Goal: Communication & Community: Participate in discussion

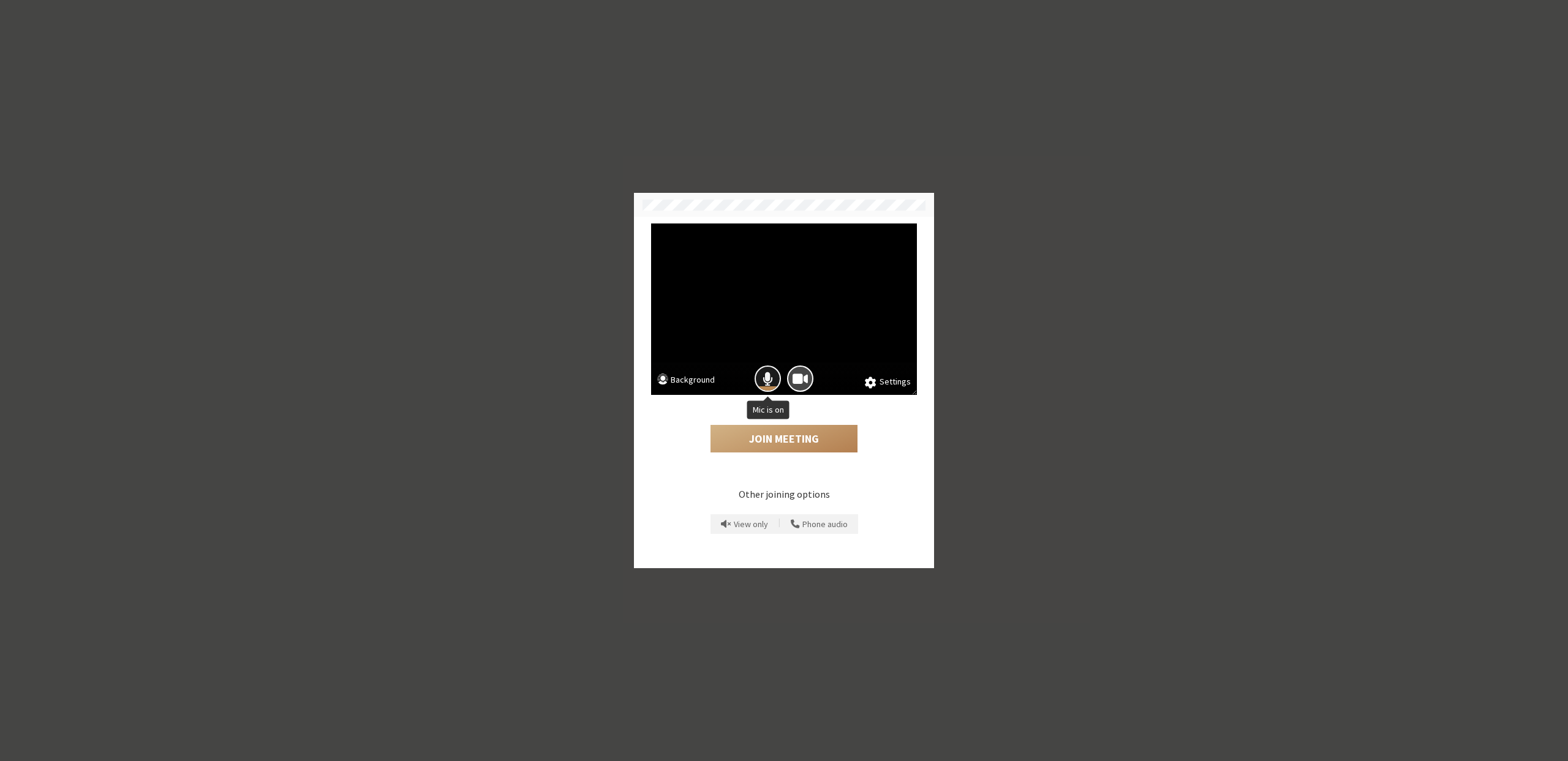
click at [770, 379] on span "Mic is on" at bounding box center [768, 379] width 11 height 17
click at [765, 442] on button "Join Meeting" at bounding box center [783, 438] width 147 height 28
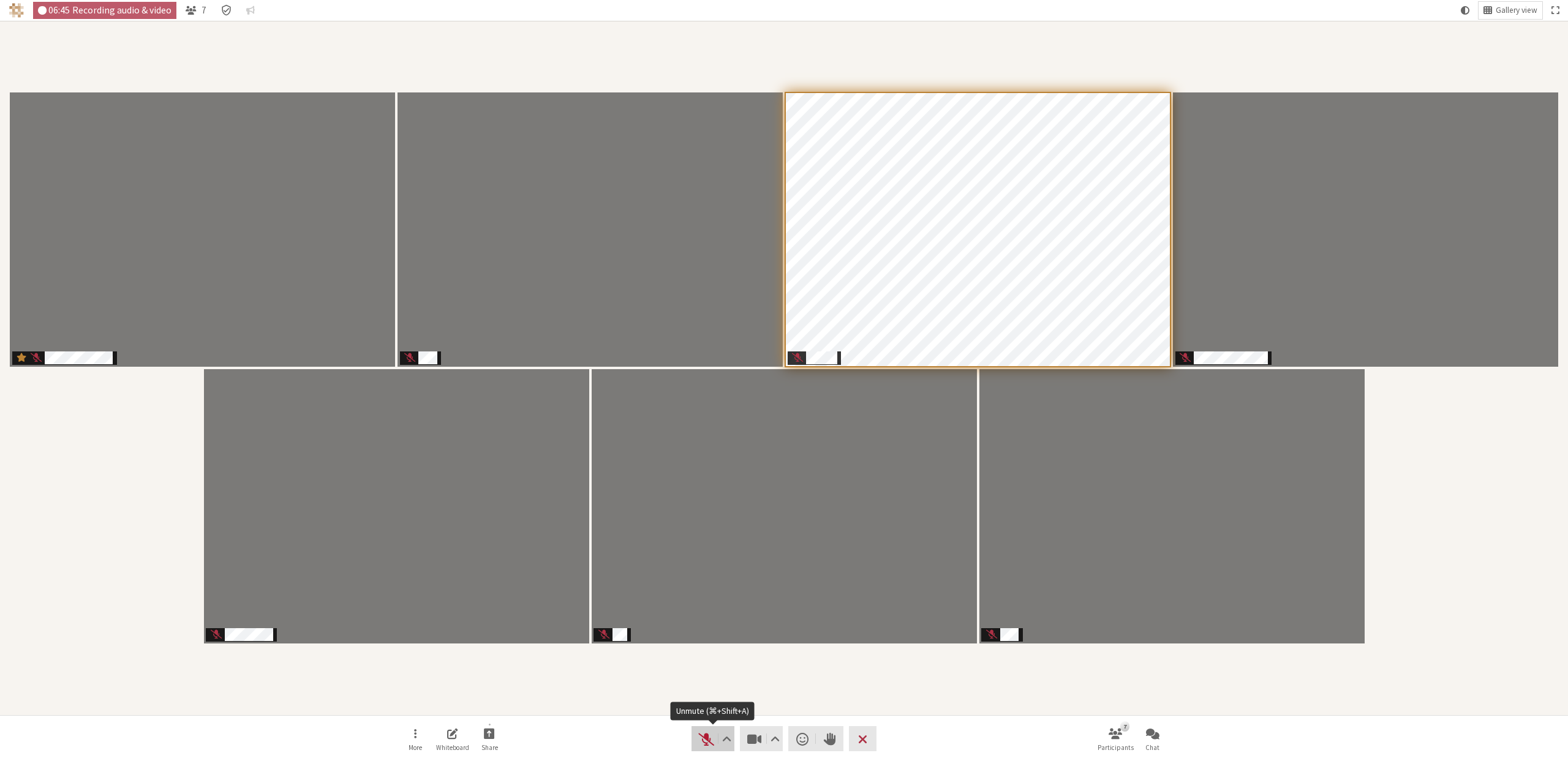
click at [701, 737] on span "Unmute (⌘+Shift+A)" at bounding box center [706, 739] width 17 height 17
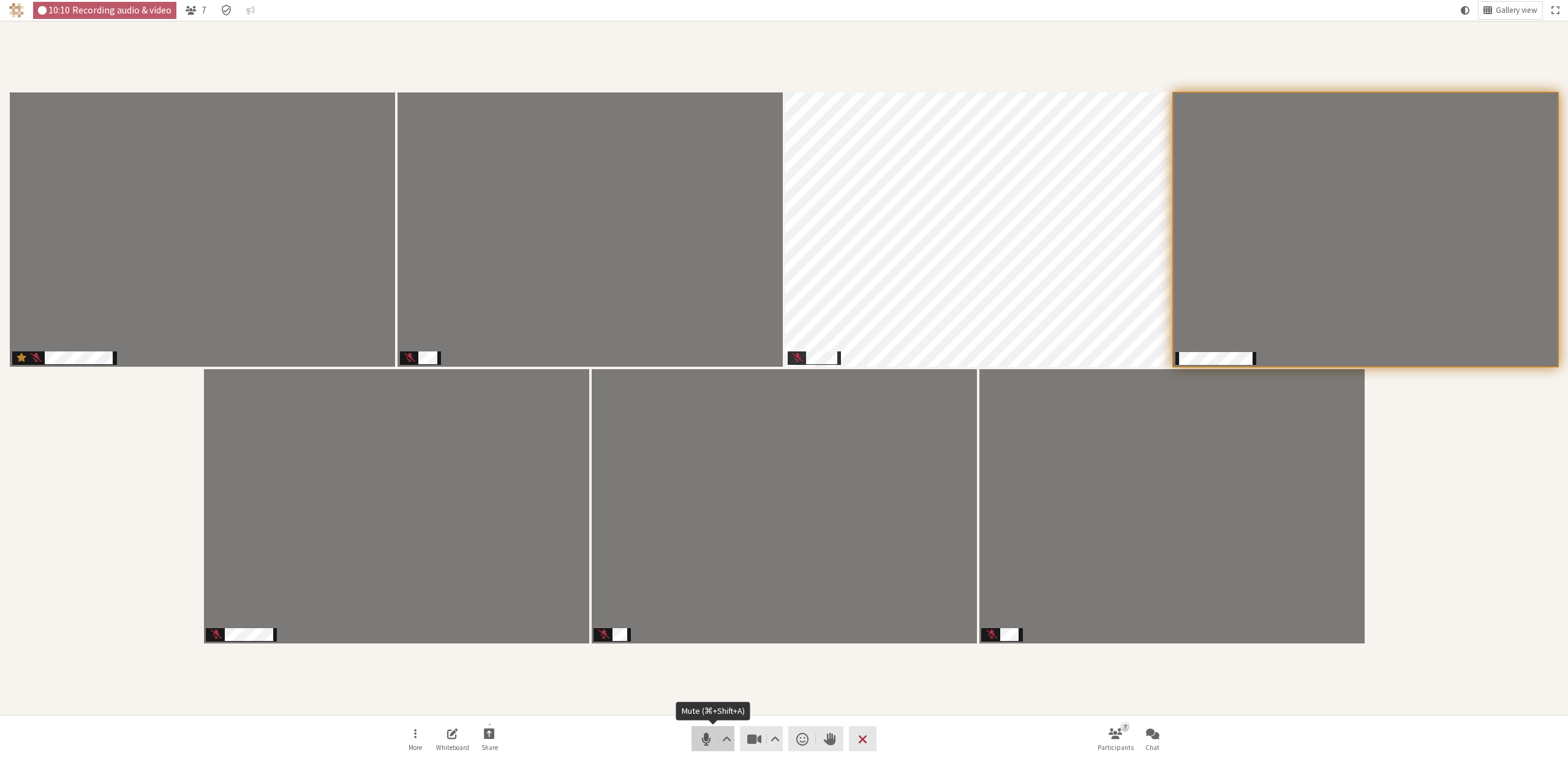
click at [698, 739] on span "Mute (⌘+Shift+A)" at bounding box center [706, 739] width 17 height 17
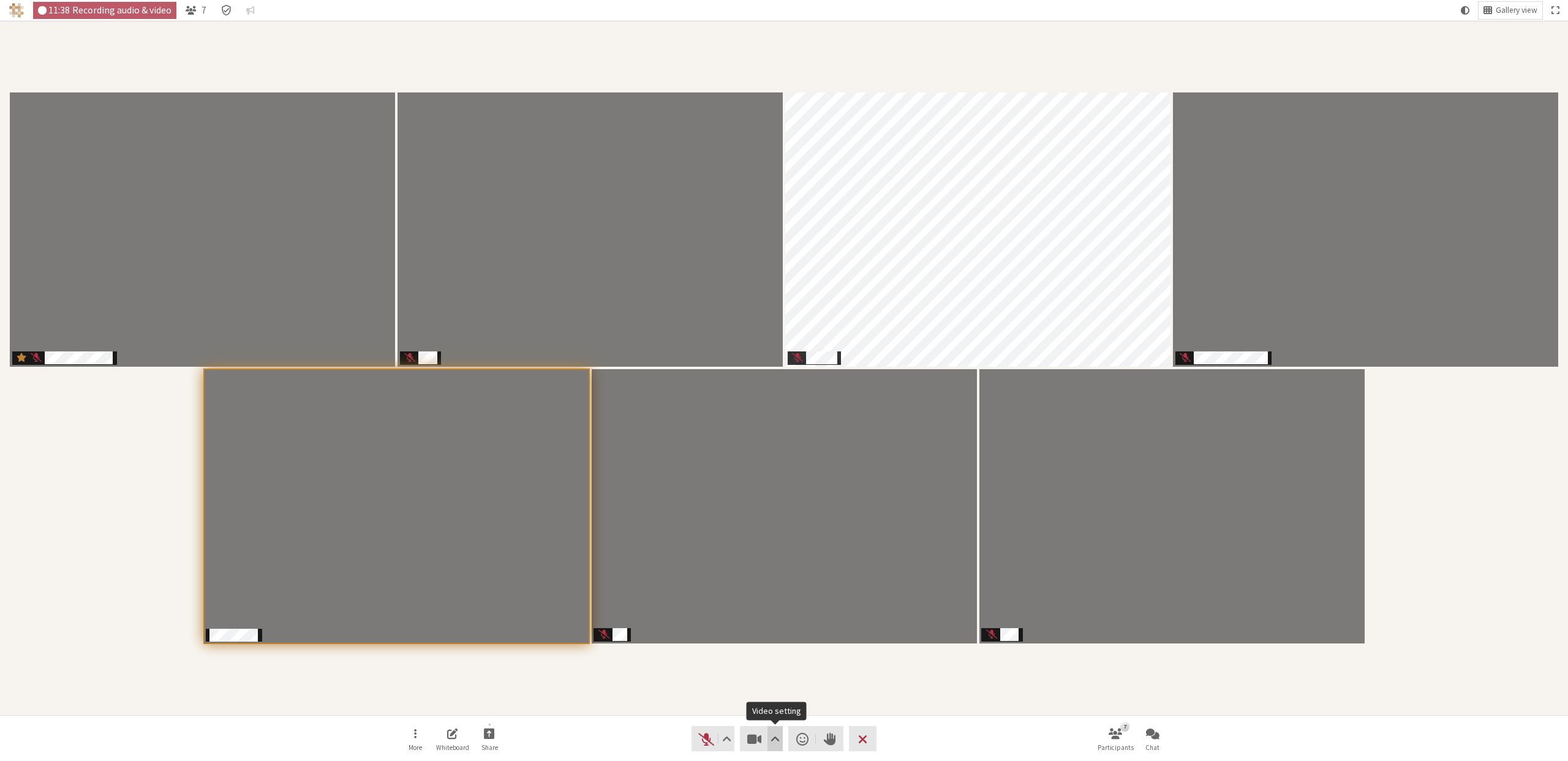
click at [770, 735] on span "Video setting" at bounding box center [775, 739] width 9 height 17
click at [770, 735] on button "Video setting" at bounding box center [775, 738] width 15 height 25
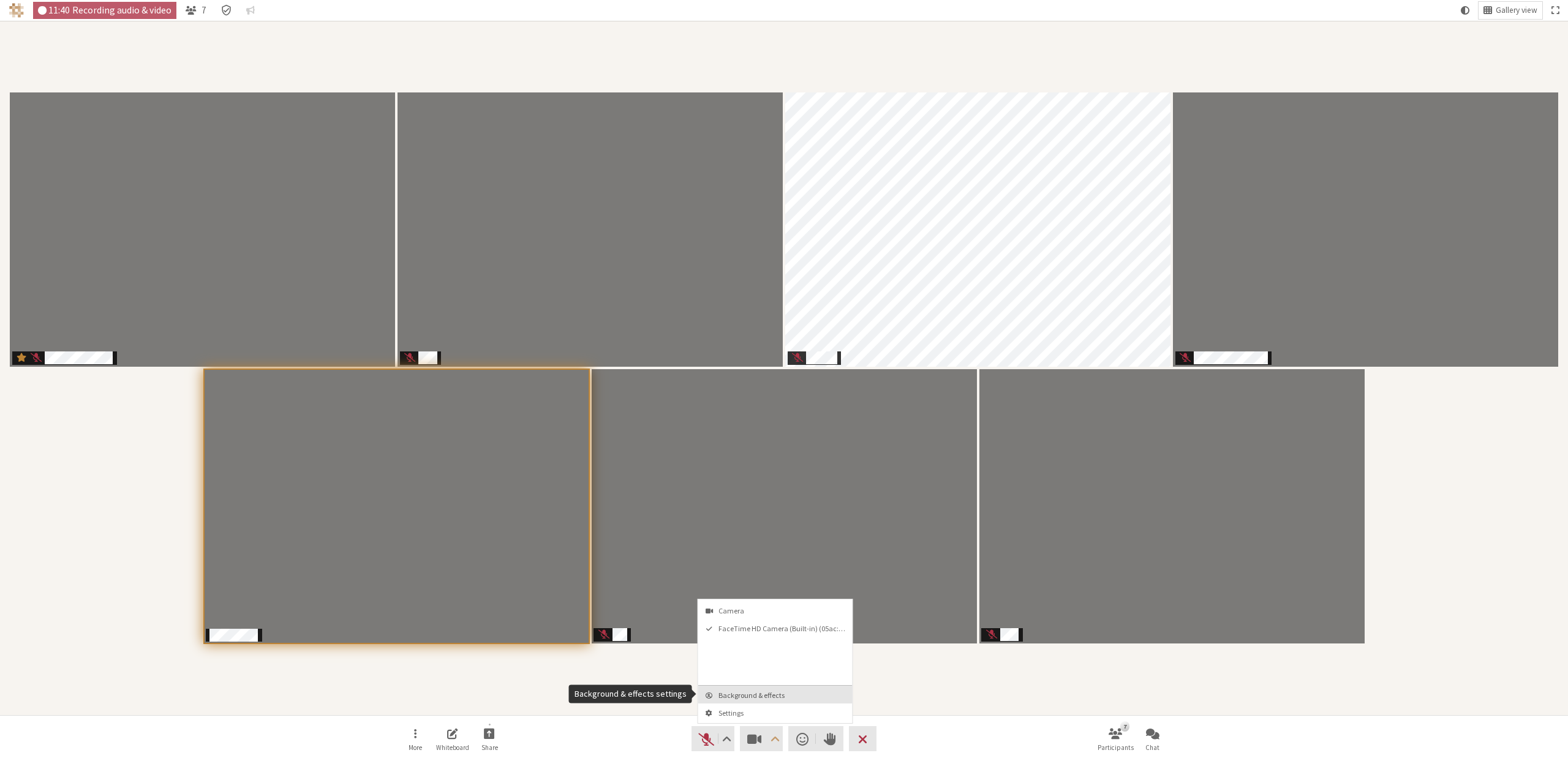
click at [754, 692] on span "Background & effects" at bounding box center [782, 695] width 129 height 8
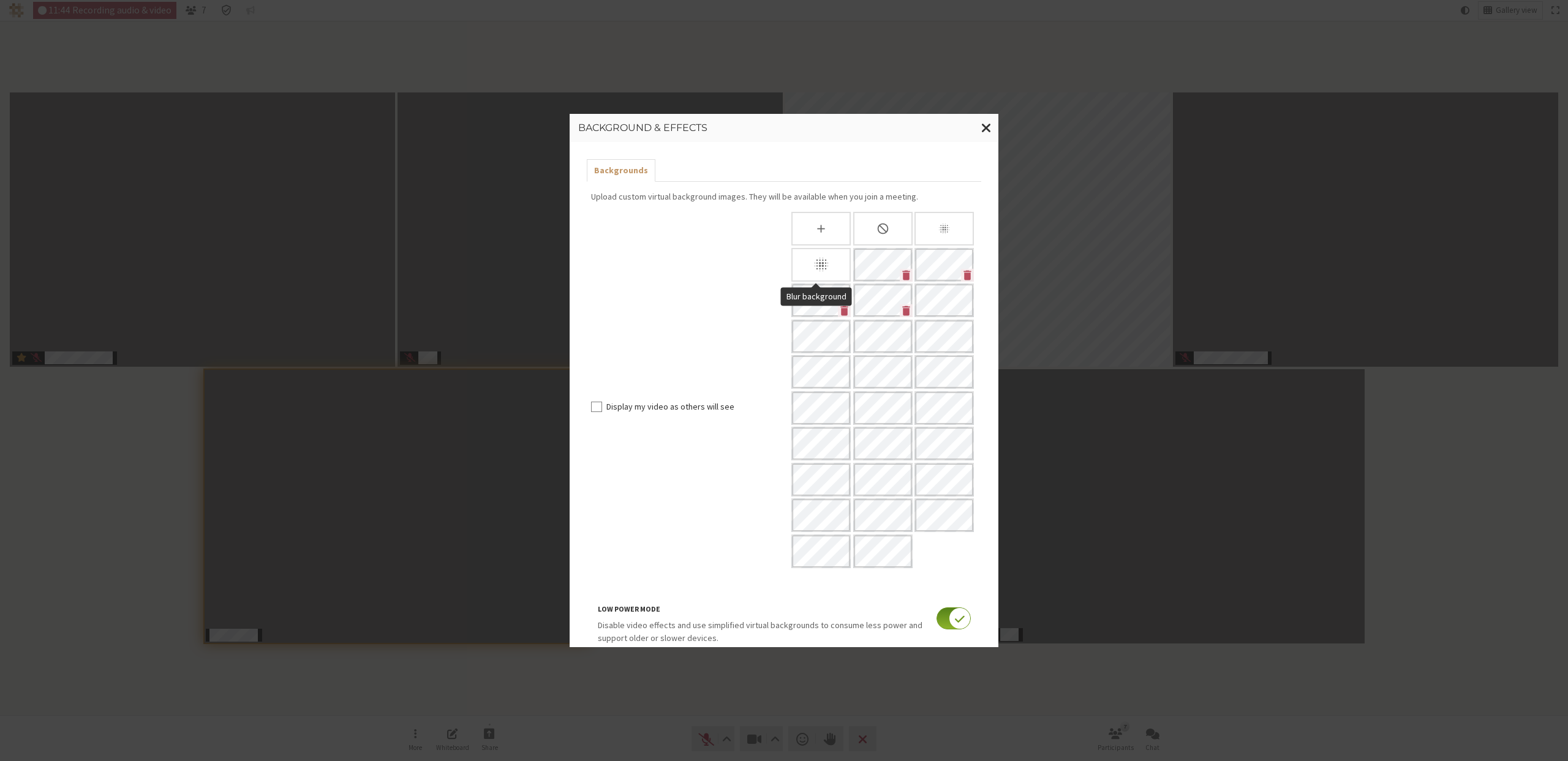
click at [820, 262] on icon "Blur background" at bounding box center [821, 265] width 17 height 17
click at [951, 225] on div "Slightly blur background" at bounding box center [944, 229] width 59 height 34
click at [937, 616] on input "checkbox" at bounding box center [953, 618] width 34 height 22
click at [940, 226] on icon "Slightly blur background" at bounding box center [944, 229] width 11 height 11
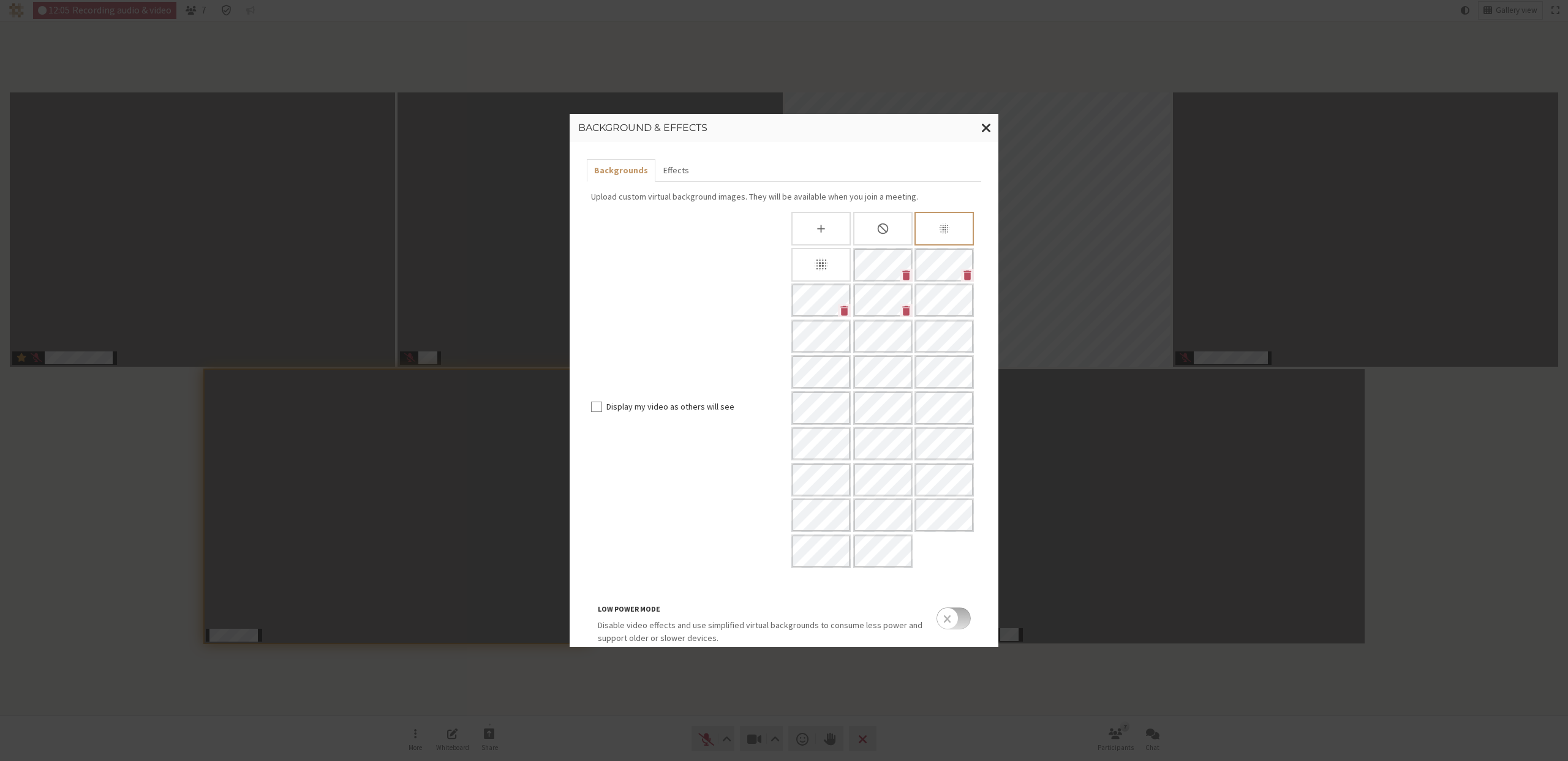
click at [813, 259] on icon "Blur background" at bounding box center [821, 265] width 17 height 17
click at [931, 230] on div "Slightly blur background" at bounding box center [944, 229] width 59 height 34
click at [990, 134] on span "Close modal" at bounding box center [986, 127] width 11 height 15
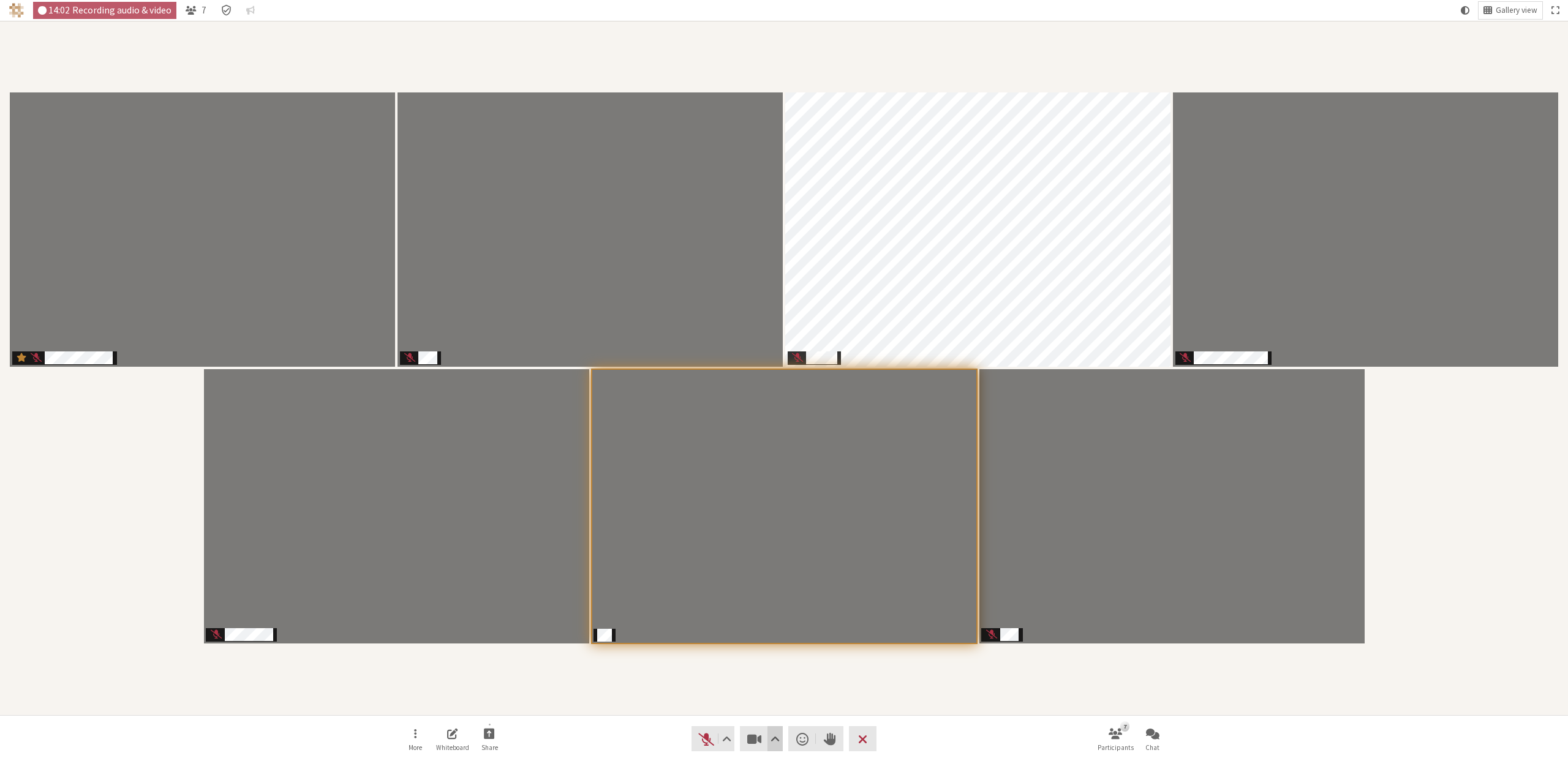
click at [773, 735] on span "Video setting" at bounding box center [775, 739] width 9 height 17
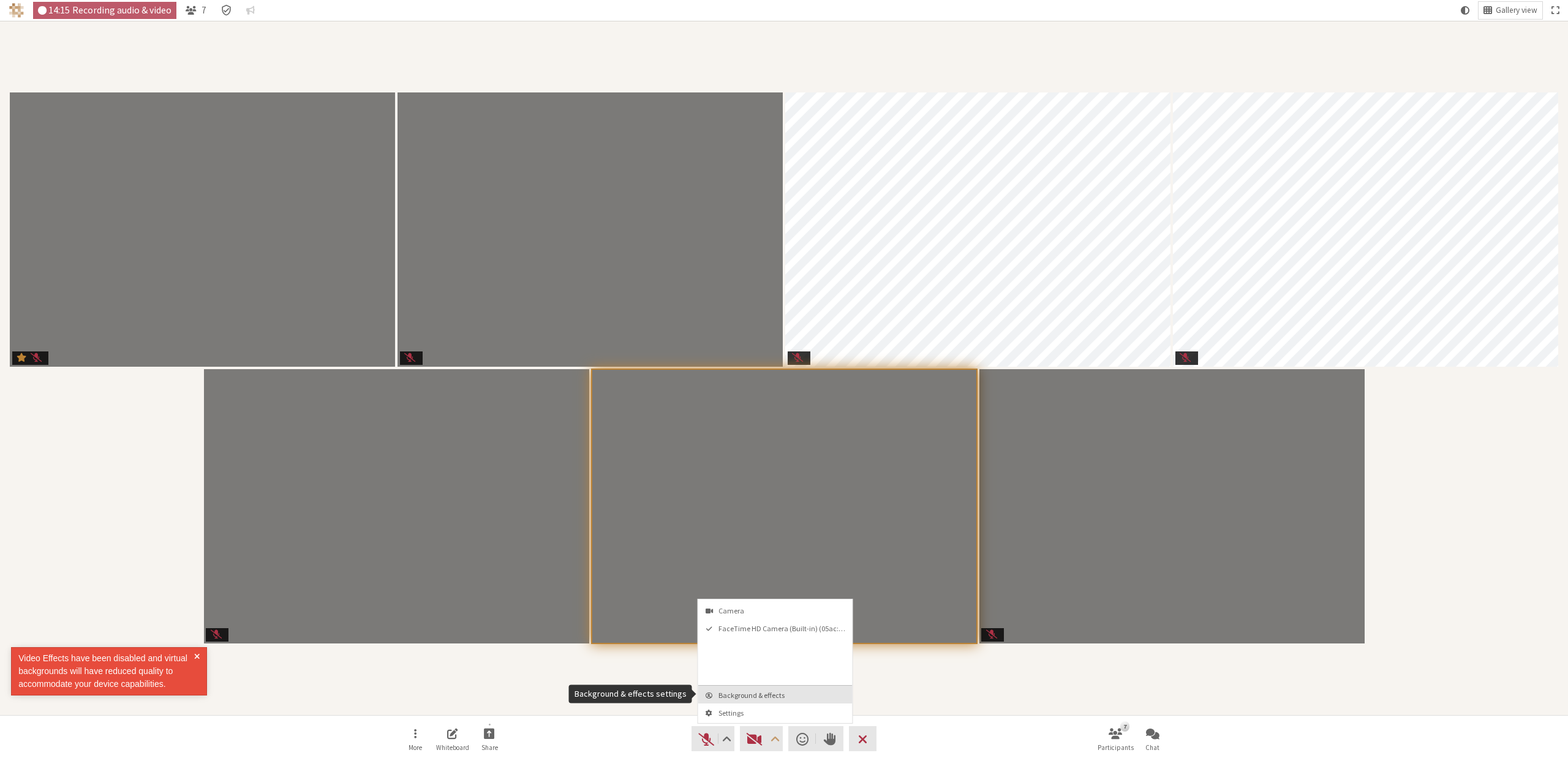
click at [749, 695] on span "Background & effects" at bounding box center [782, 695] width 129 height 8
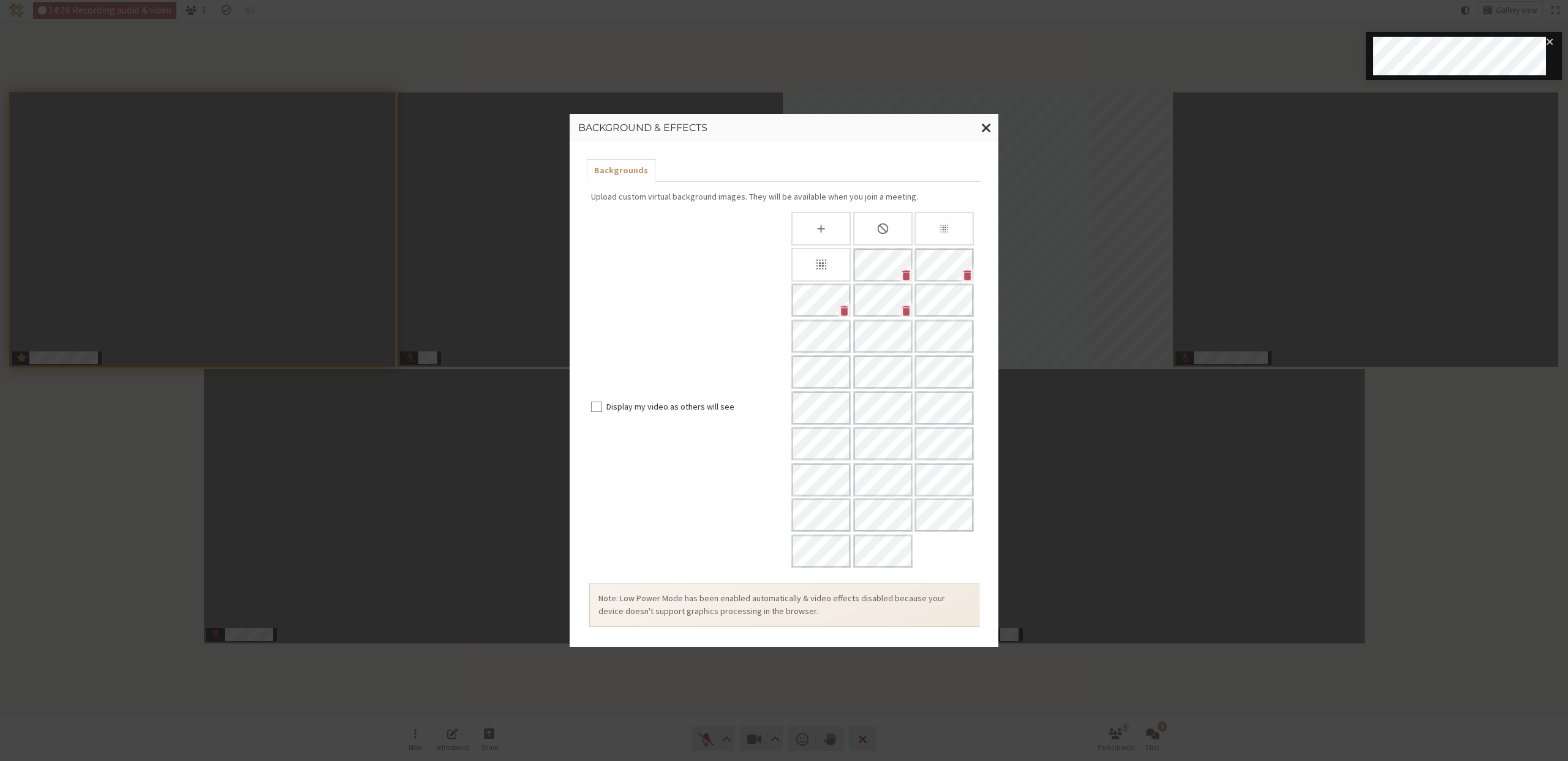
click at [940, 223] on icon "Slightly blur background" at bounding box center [943, 228] width 13 height 13
click at [813, 259] on icon "Blur background" at bounding box center [821, 265] width 17 height 17
click at [937, 225] on icon "Slightly blur background" at bounding box center [943, 228] width 13 height 13
click at [984, 126] on span "Close modal" at bounding box center [986, 127] width 11 height 15
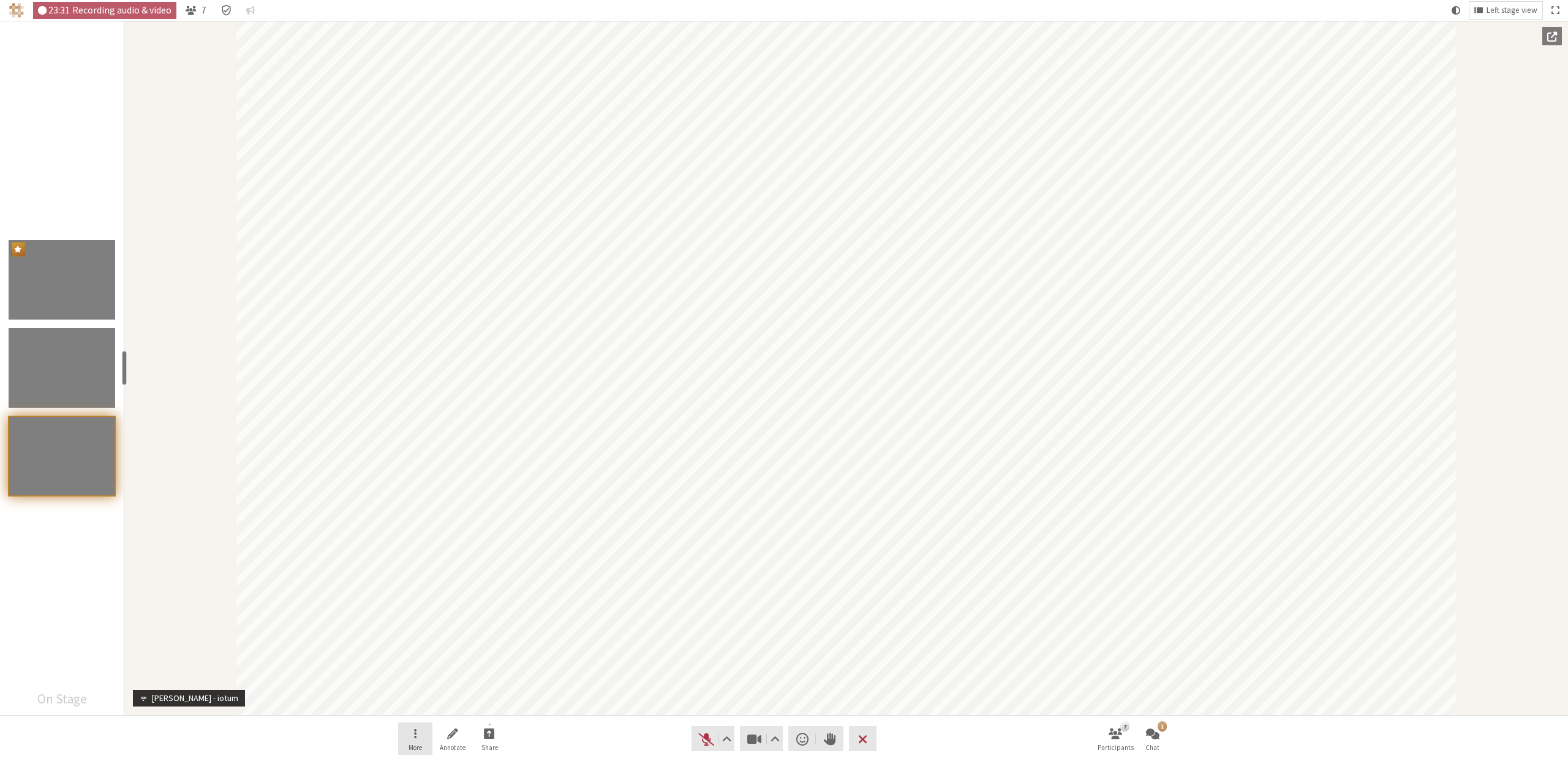
click at [423, 747] on button "More" at bounding box center [415, 739] width 34 height 33
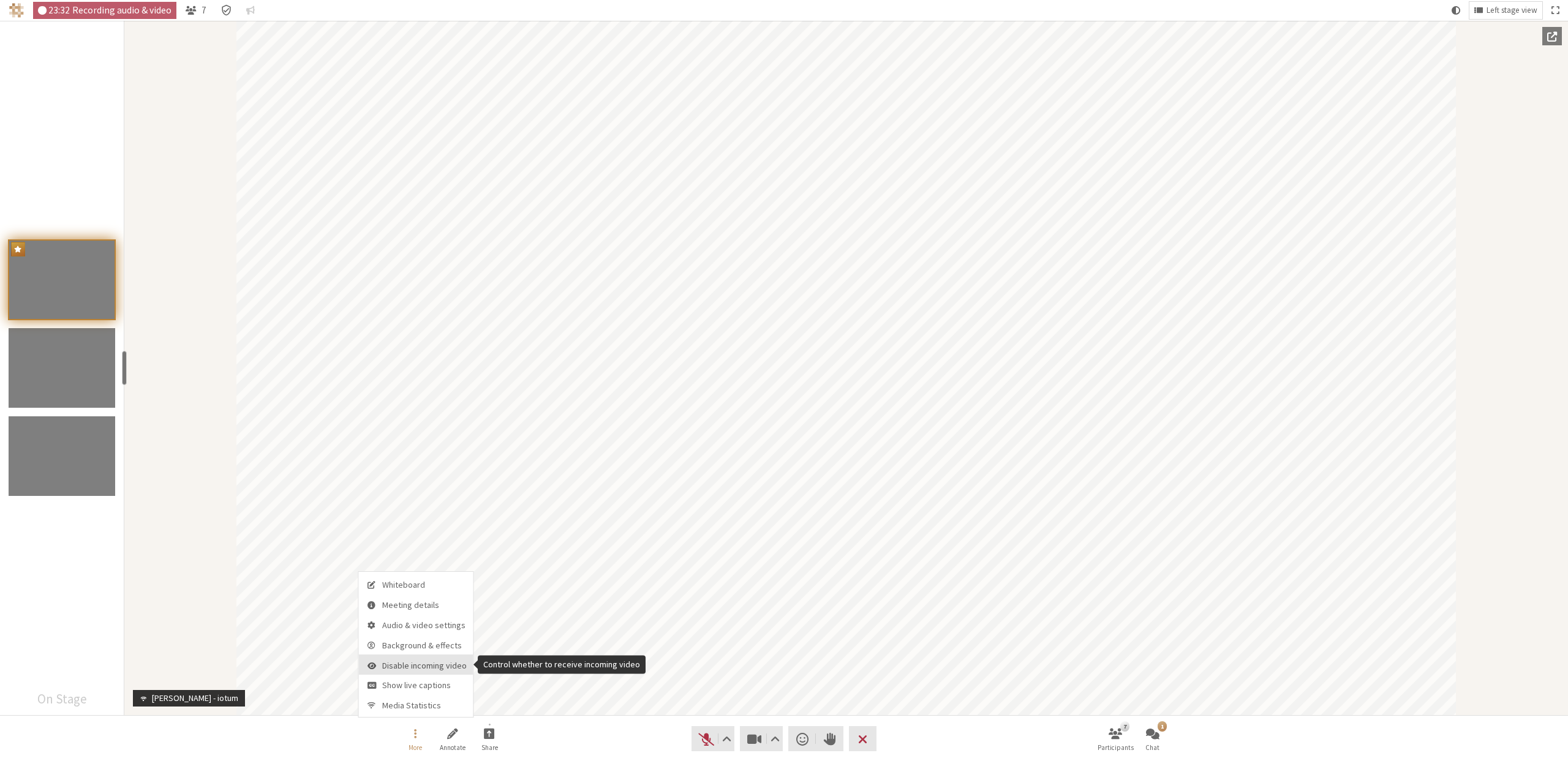
click at [406, 666] on span "Disable incoming video" at bounding box center [424, 666] width 85 height 9
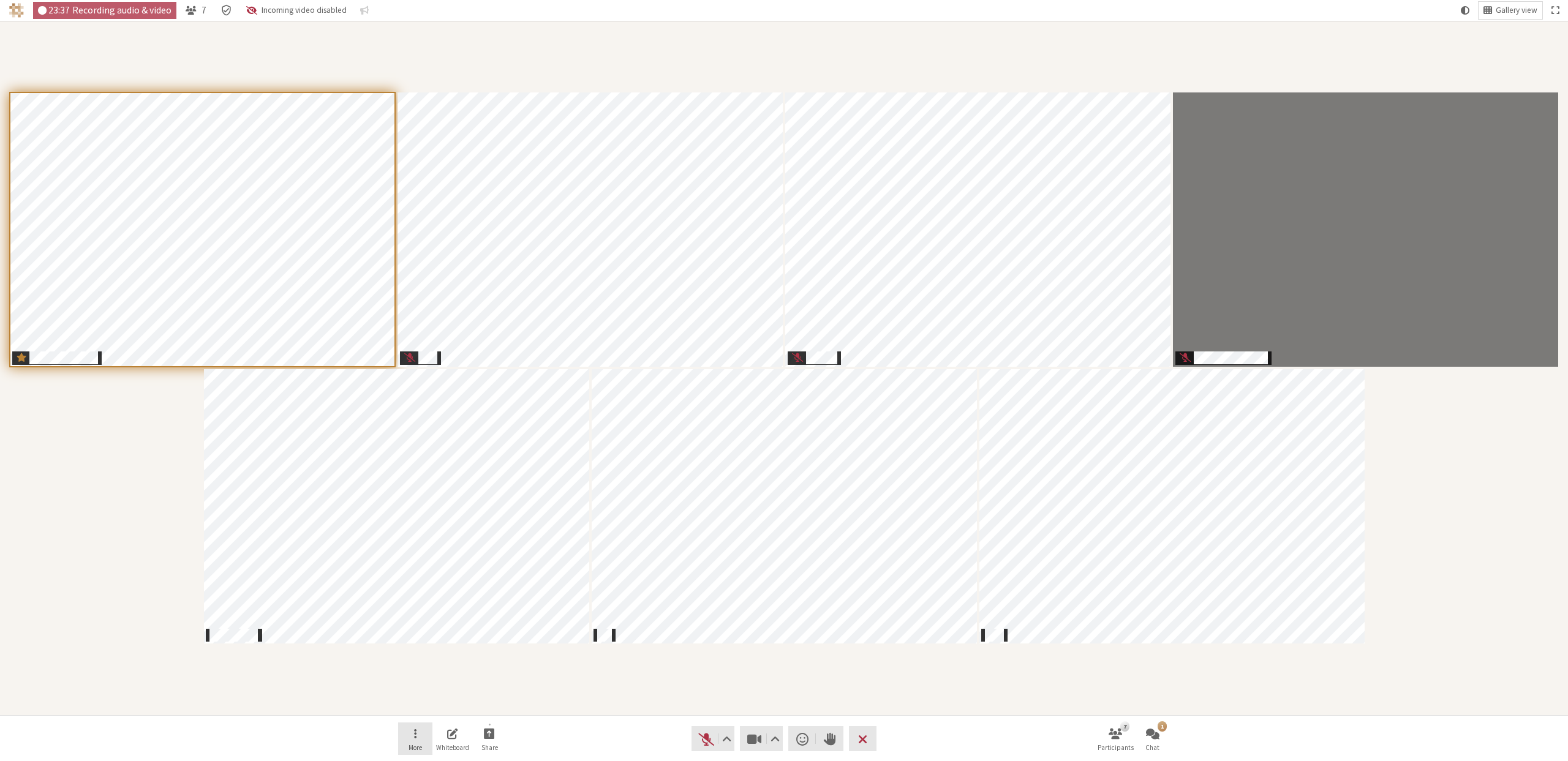
click at [423, 737] on button "More" at bounding box center [415, 739] width 34 height 33
click at [410, 670] on button "Enable incoming video" at bounding box center [416, 664] width 114 height 20
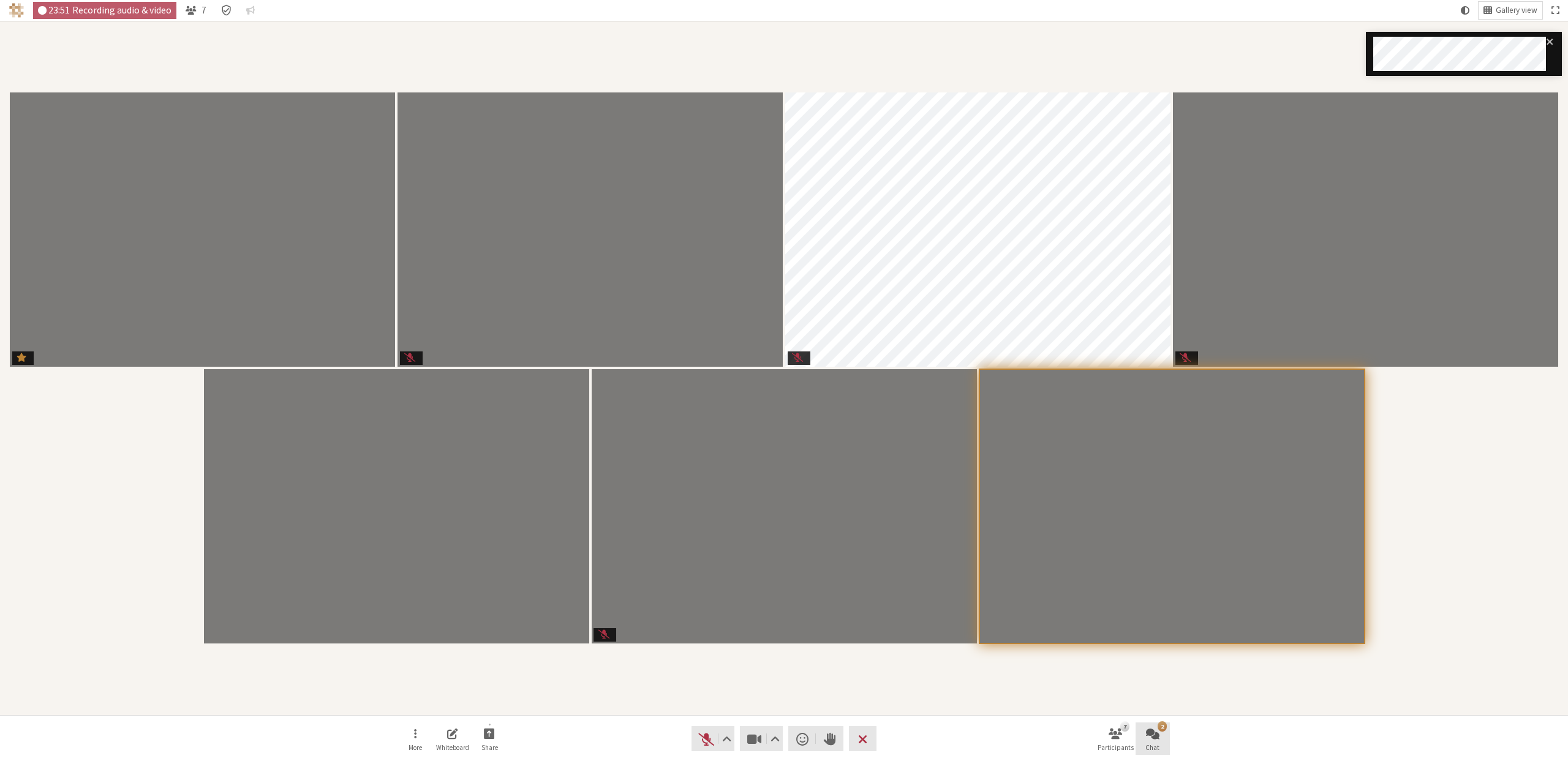
click at [1162, 740] on button "2 Chat" at bounding box center [1152, 739] width 34 height 33
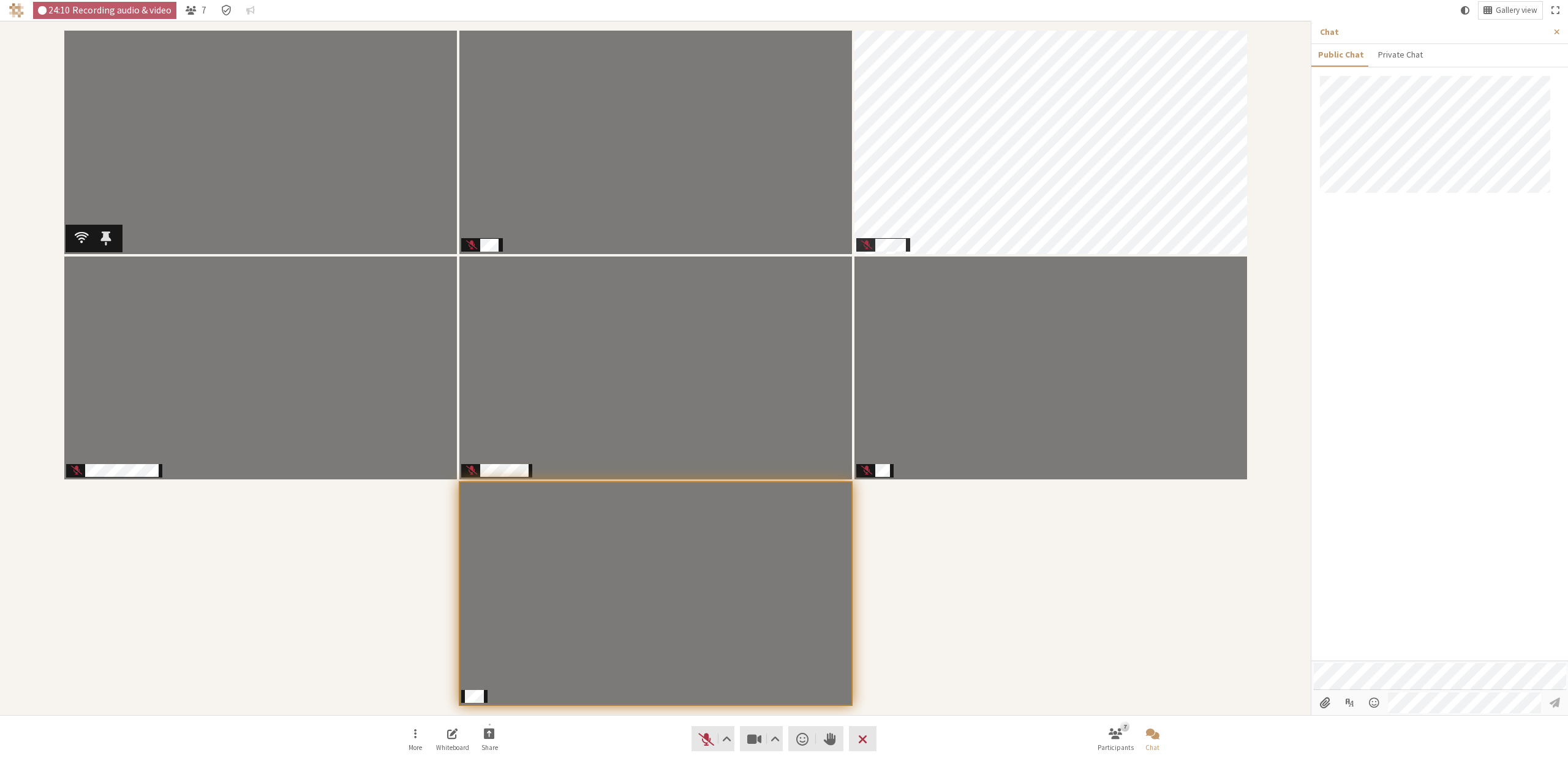
click at [108, 243] on span "Participants" at bounding box center [106, 238] width 11 height 16
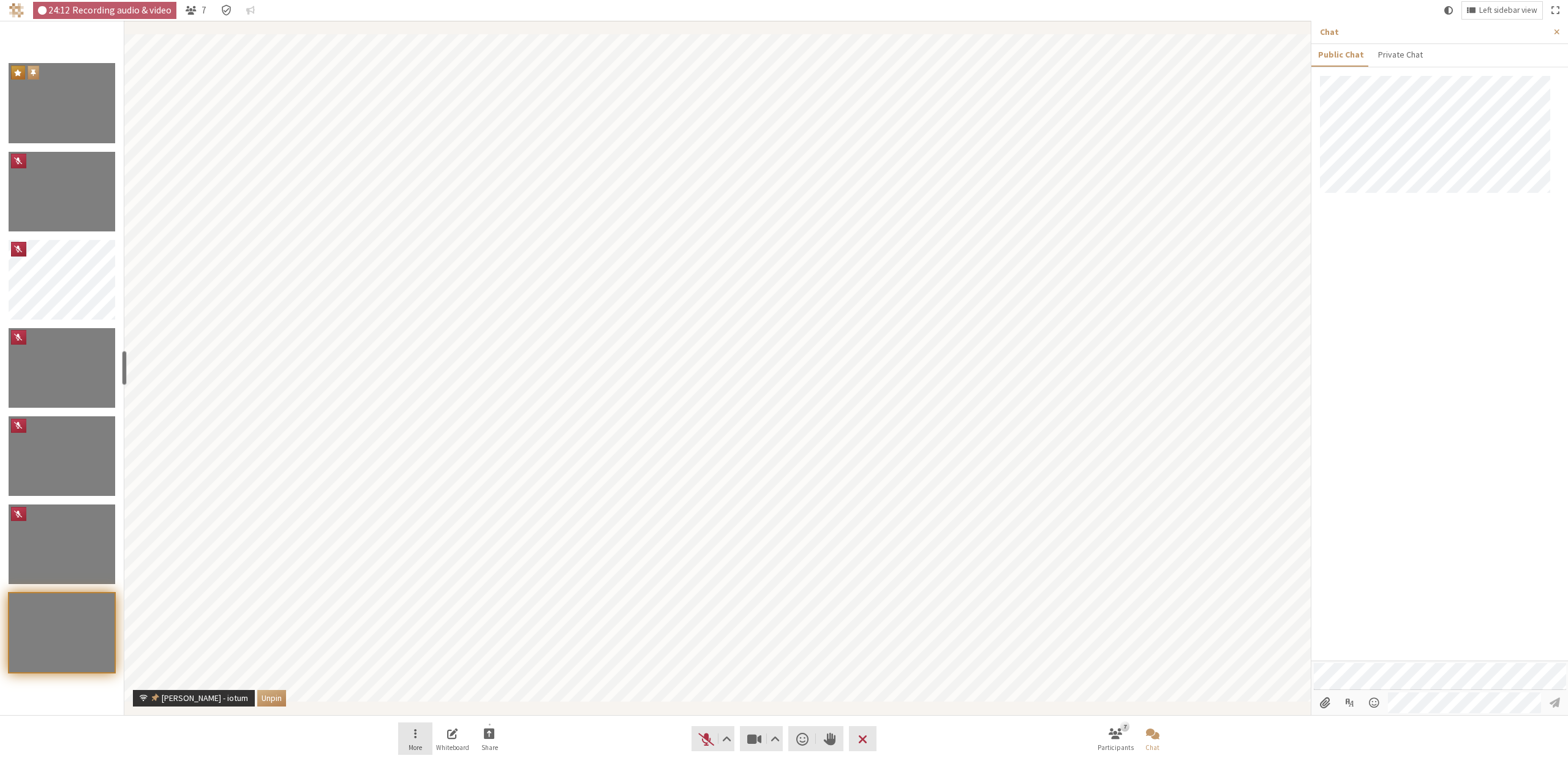
click at [398, 747] on button "More" at bounding box center [415, 739] width 34 height 33
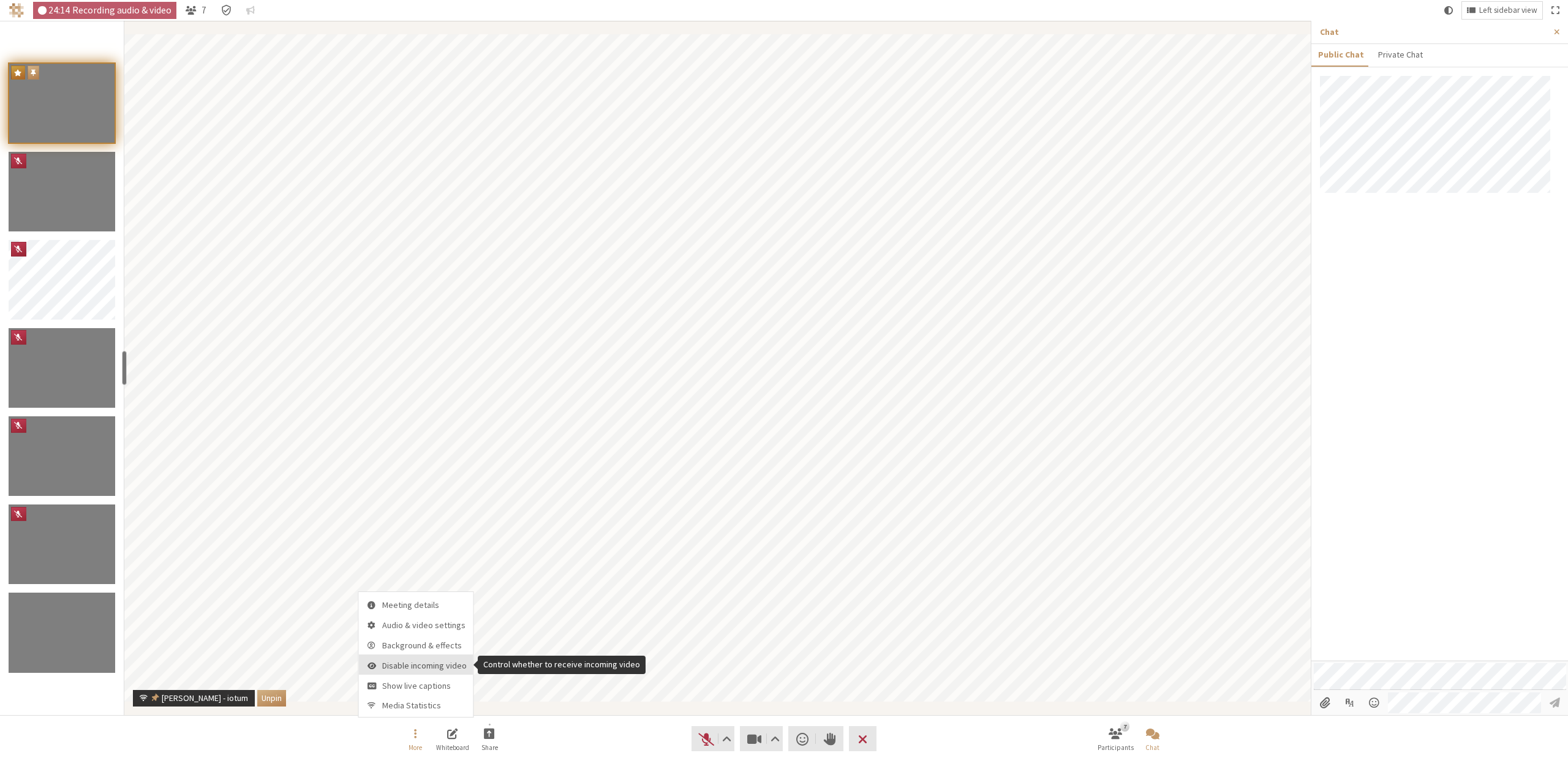
click at [413, 666] on span "Disable incoming video" at bounding box center [424, 666] width 85 height 9
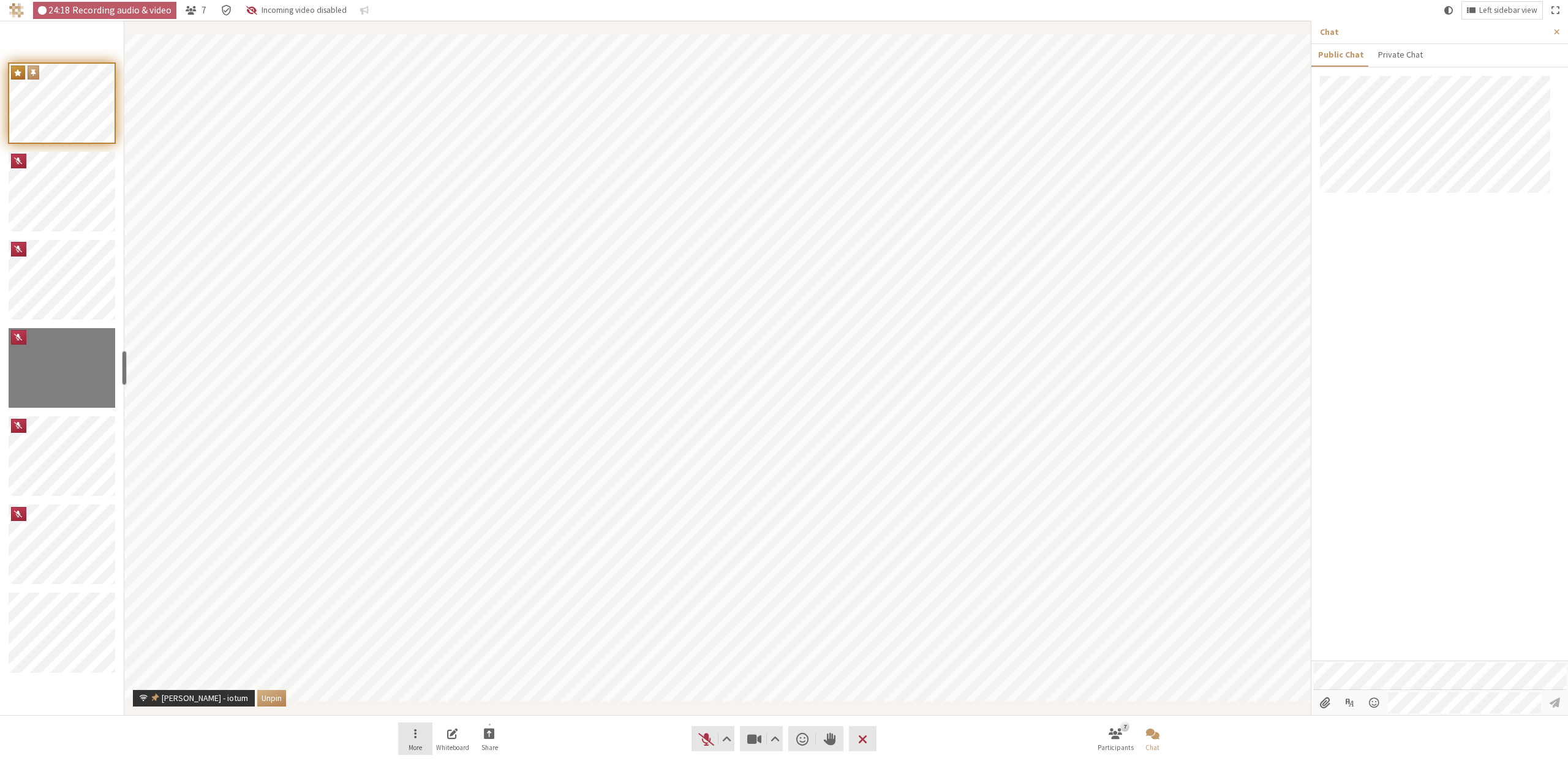
click at [413, 738] on button "More" at bounding box center [415, 739] width 34 height 33
click at [418, 661] on span "Enable incoming video" at bounding box center [425, 666] width 83 height 9
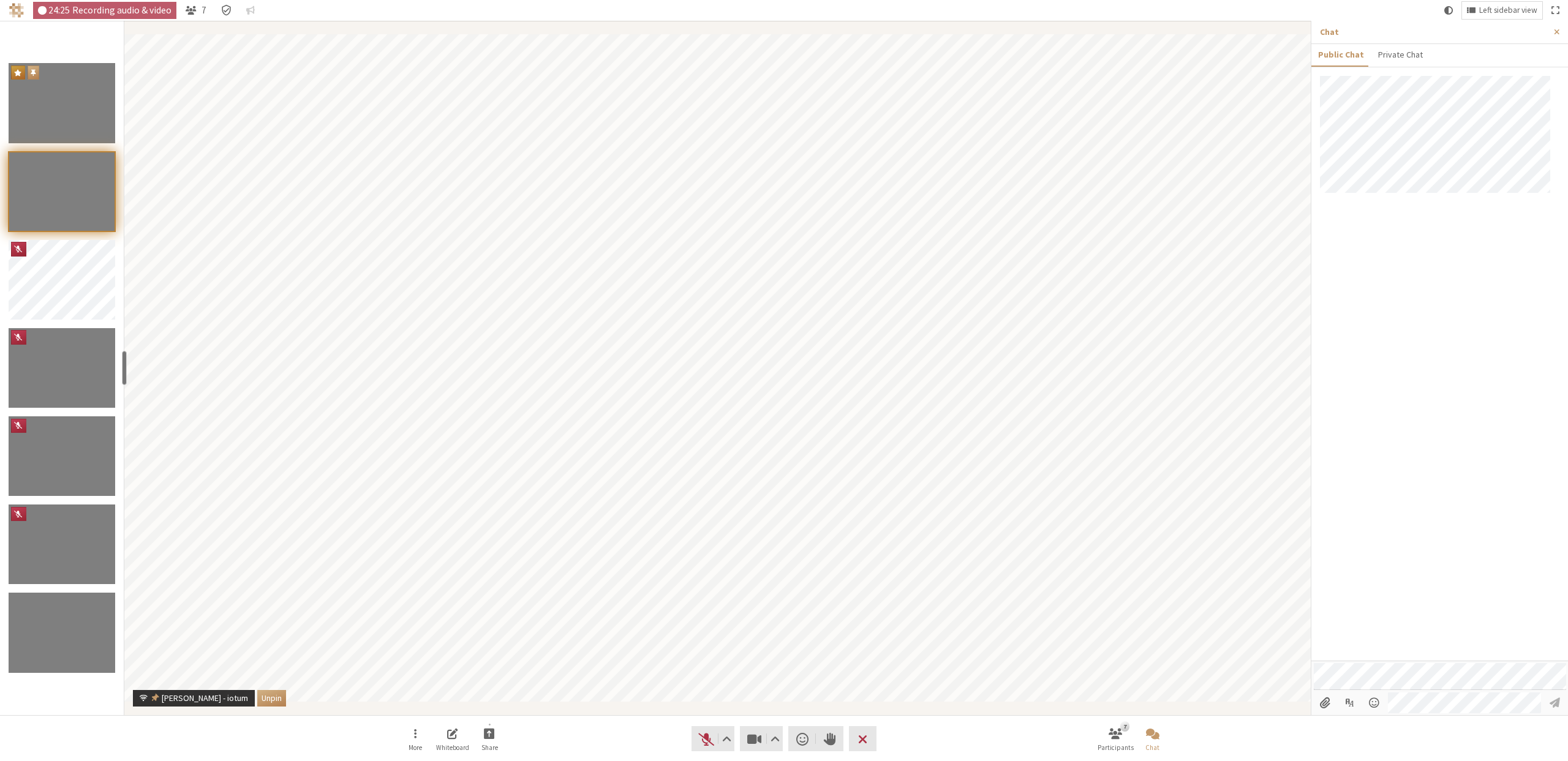
click at [257, 695] on button "Unpin" at bounding box center [272, 698] width 29 height 17
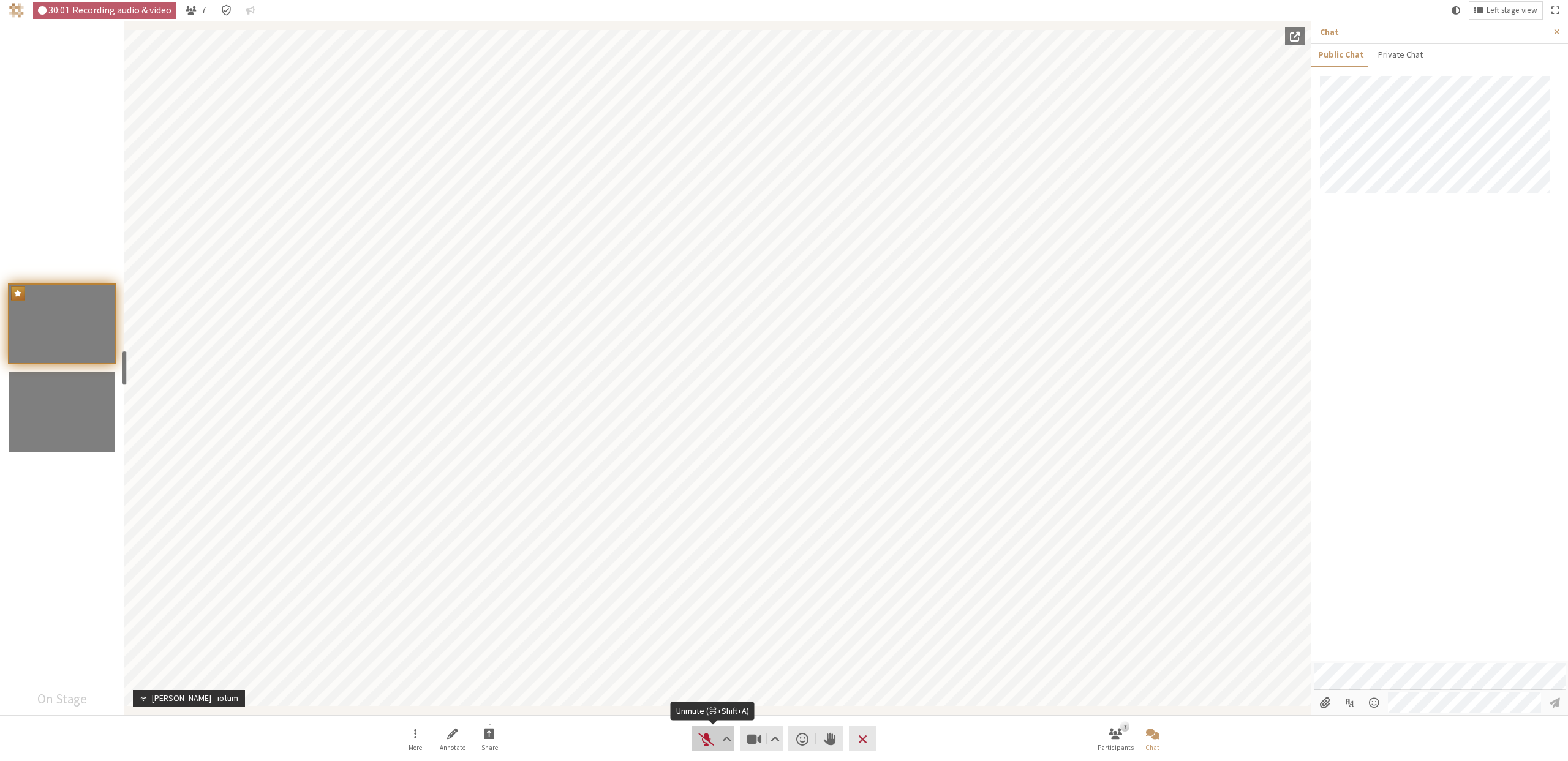
click at [704, 738] on span "Unmute (⌘+Shift+A)" at bounding box center [706, 739] width 17 height 17
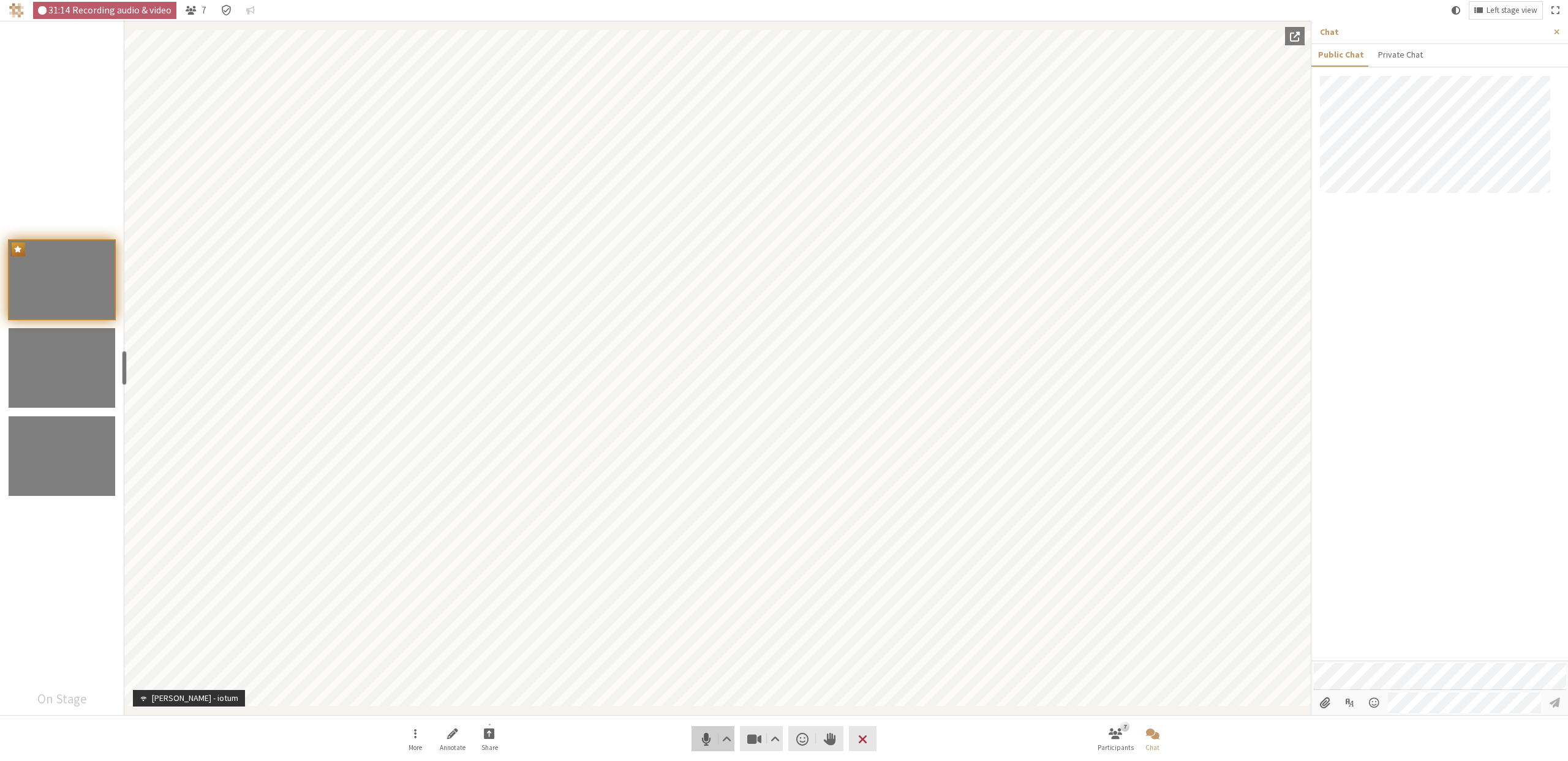
click at [704, 728] on button "Audio" at bounding box center [713, 738] width 43 height 25
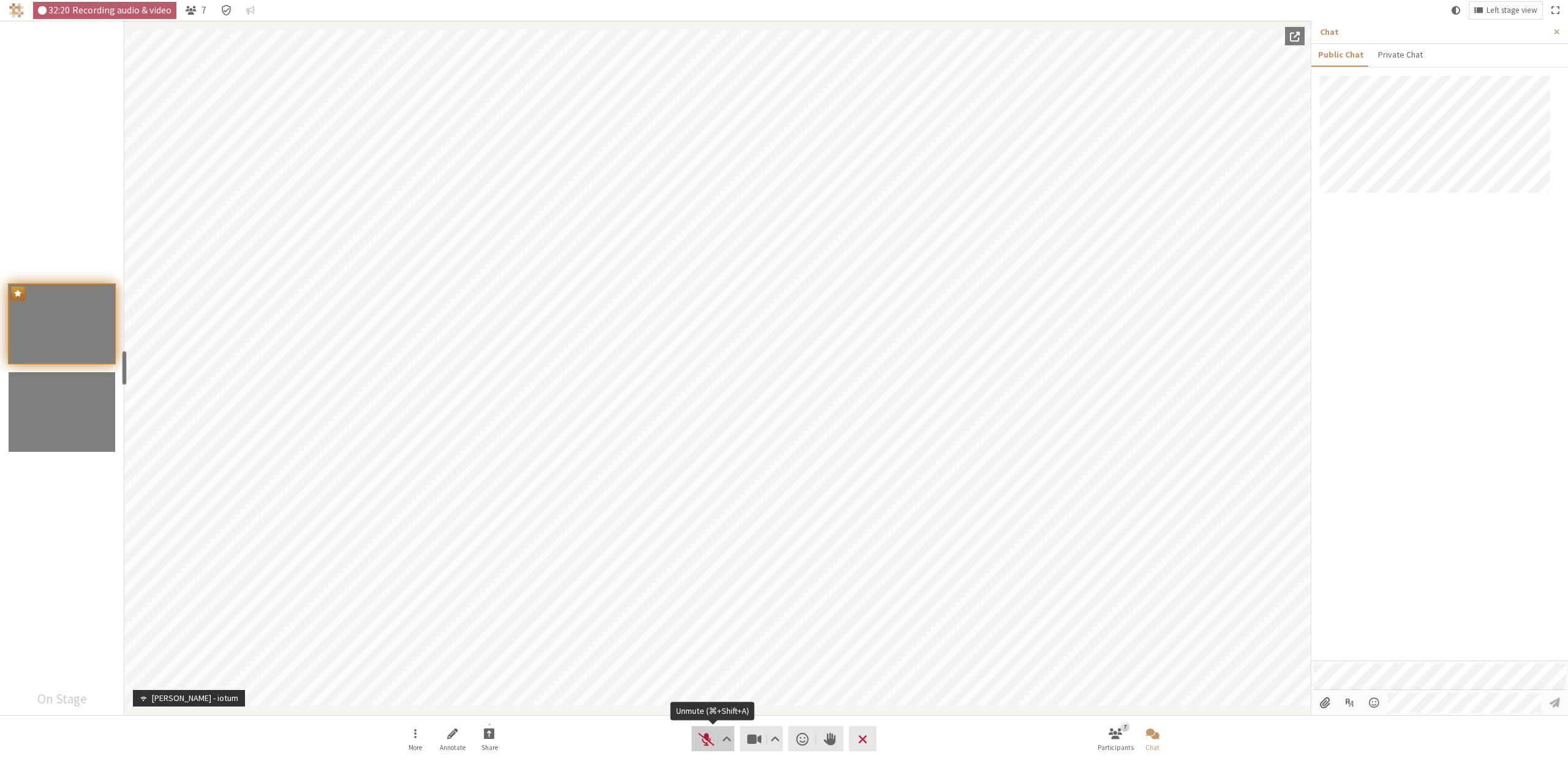
click at [704, 739] on span "Unmute (⌘+Shift+A)" at bounding box center [706, 739] width 17 height 17
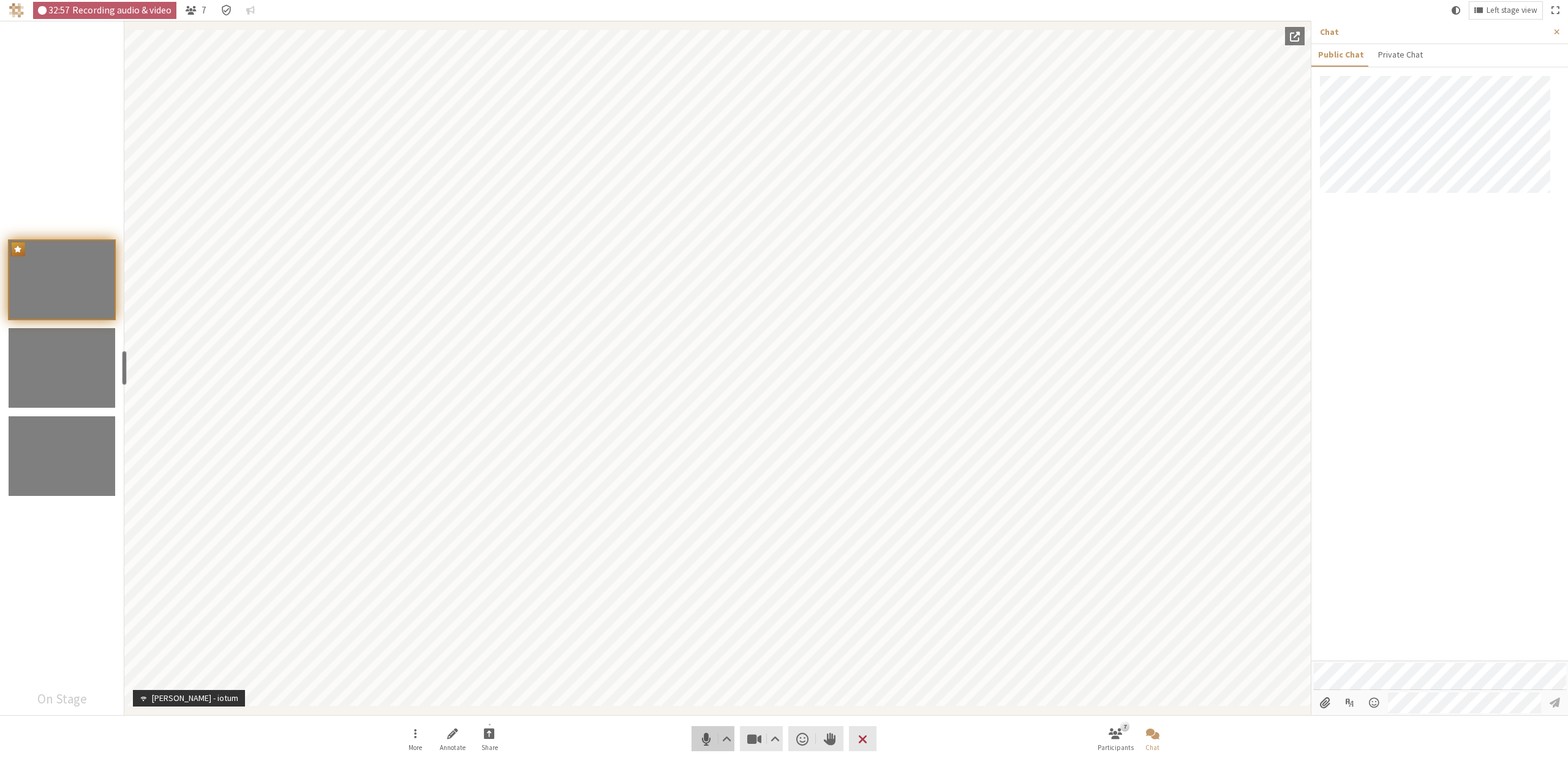
click at [701, 735] on span "Mute (⌘+Shift+A)" at bounding box center [706, 739] width 17 height 17
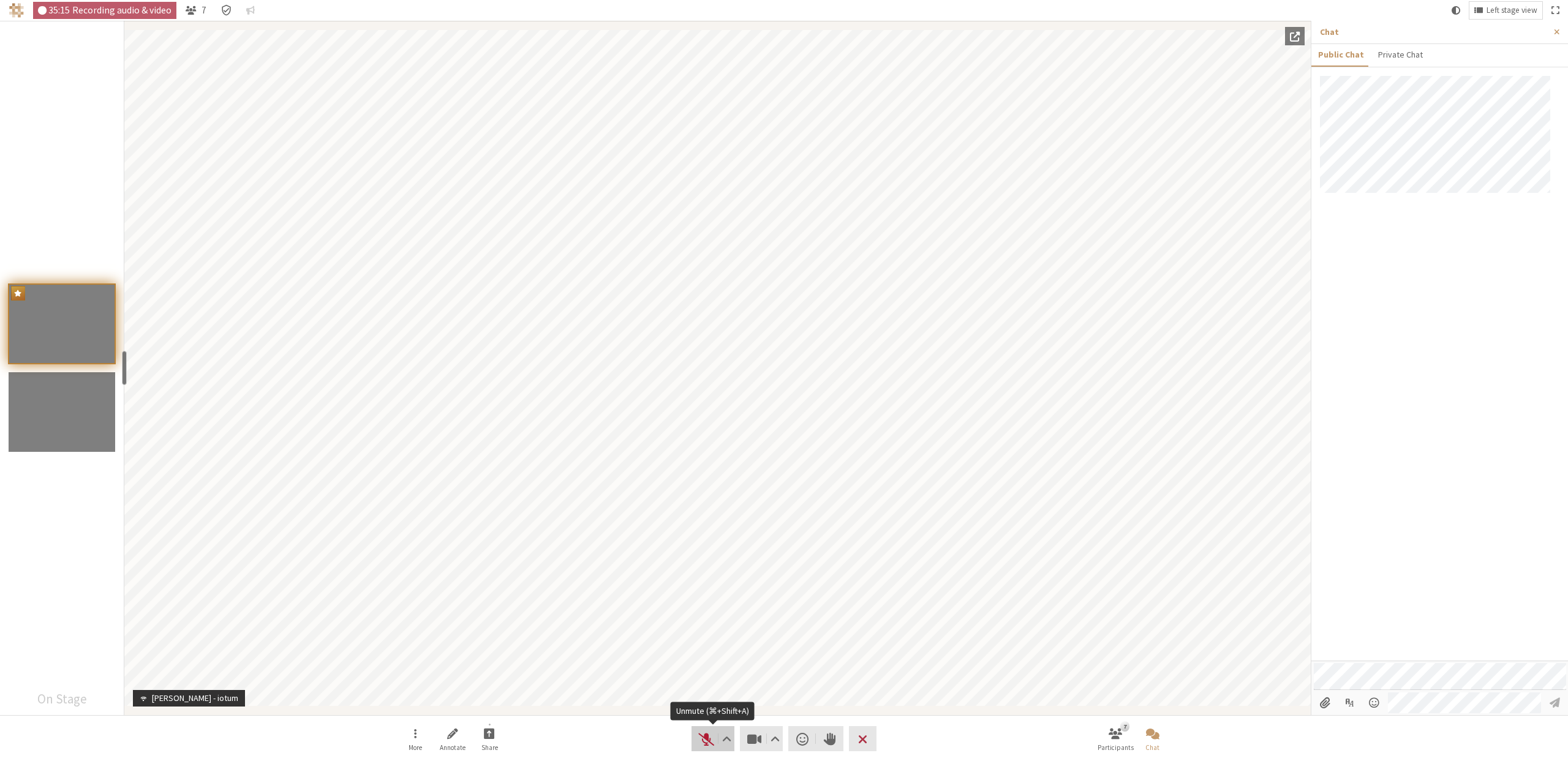
click at [709, 736] on span "Unmute (⌘+Shift+A)" at bounding box center [706, 739] width 17 height 17
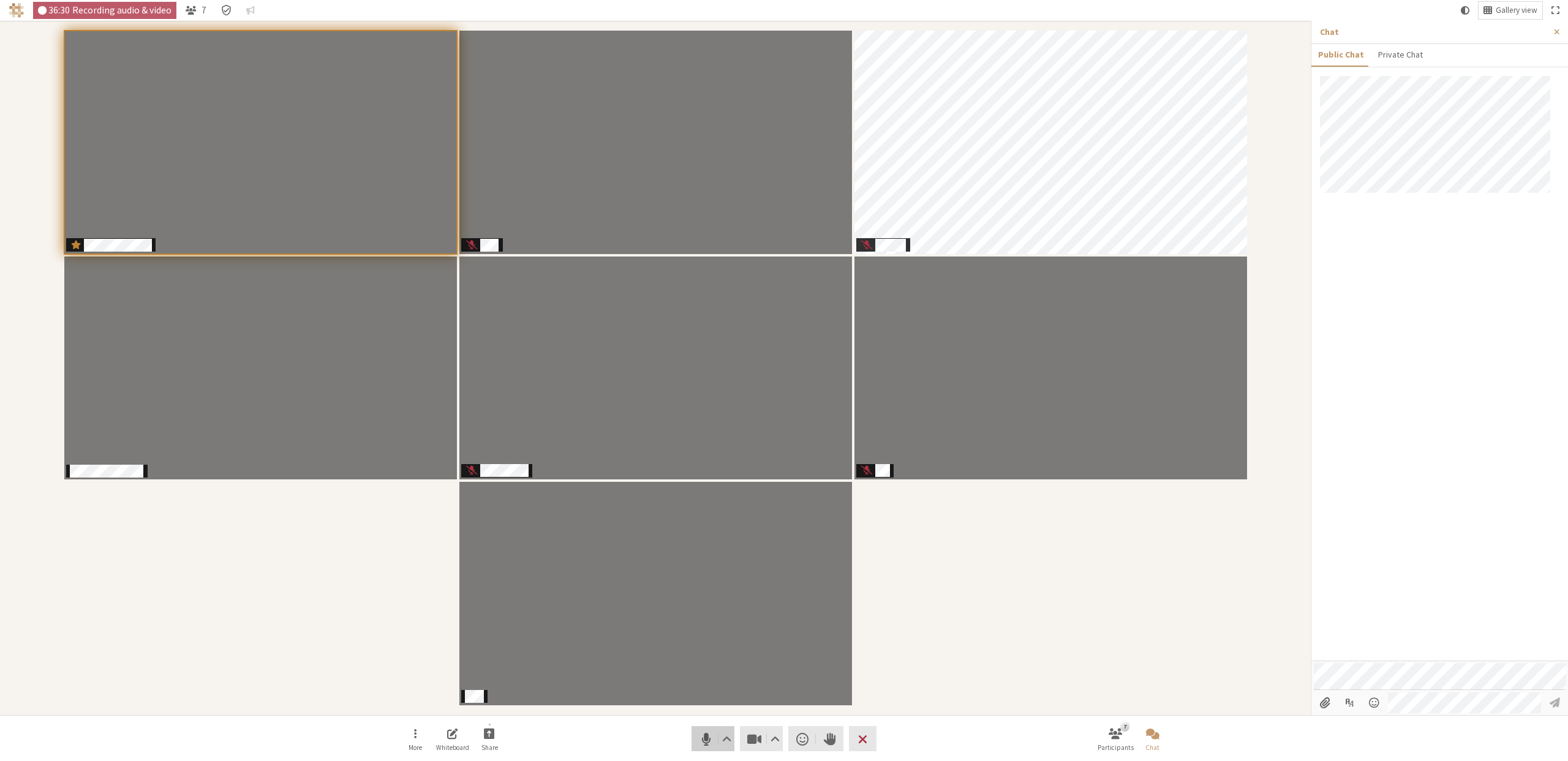
click at [705, 740] on span "Mute (⌘+Shift+A)" at bounding box center [706, 739] width 17 height 17
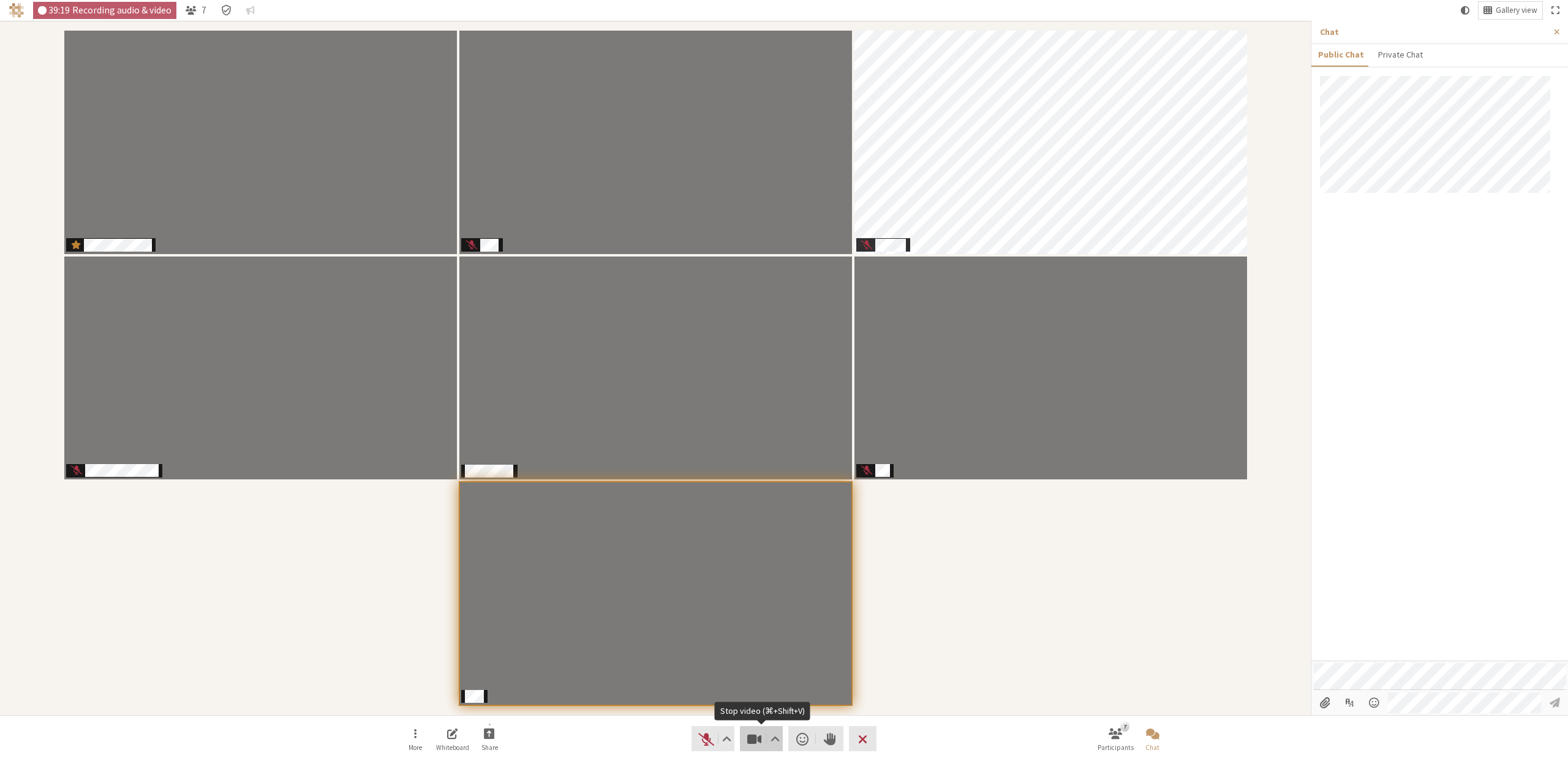
click at [755, 743] on span "Stop video (⌘+Shift+V)" at bounding box center [754, 739] width 17 height 17
